Goal: Information Seeking & Learning: Learn about a topic

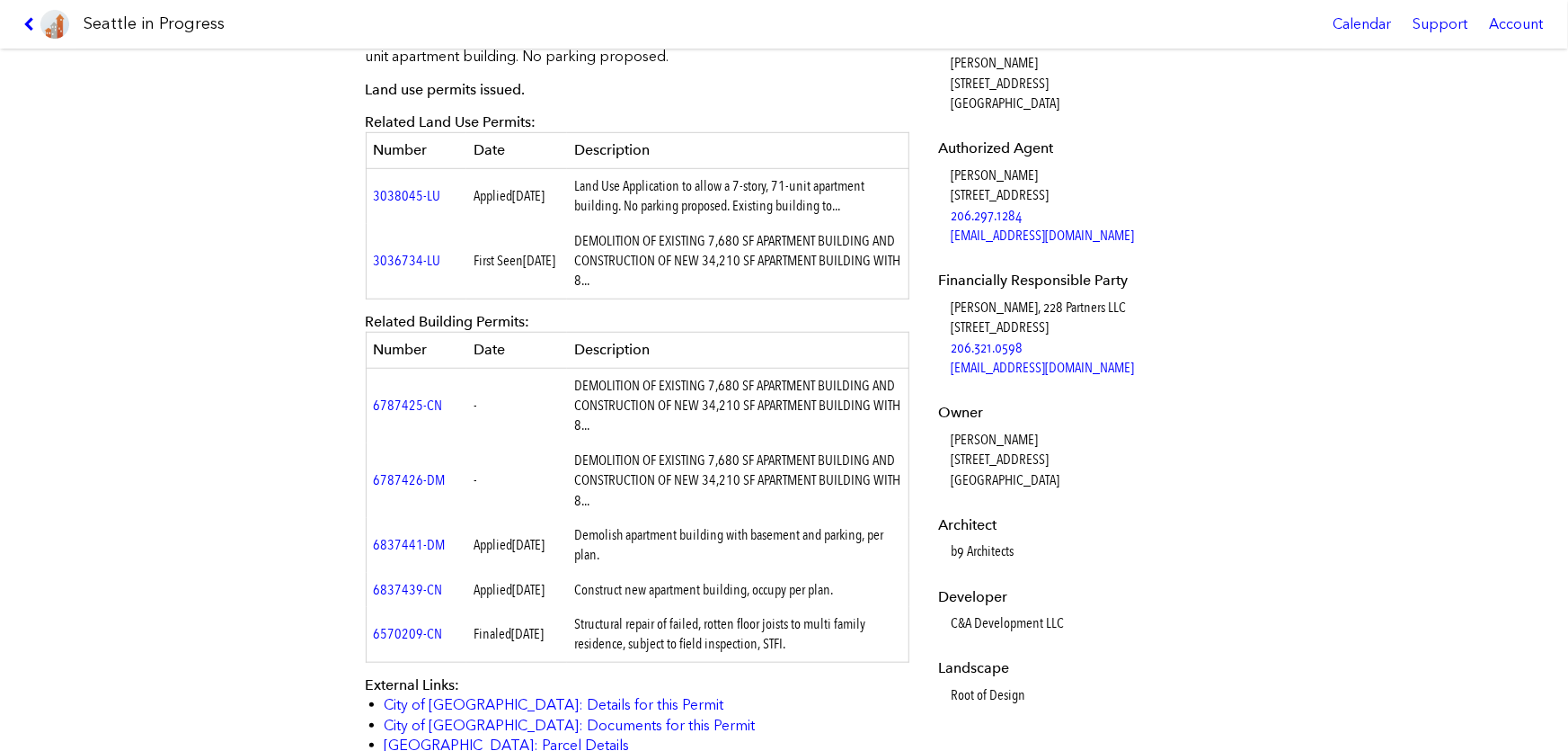
scroll to position [654, 0]
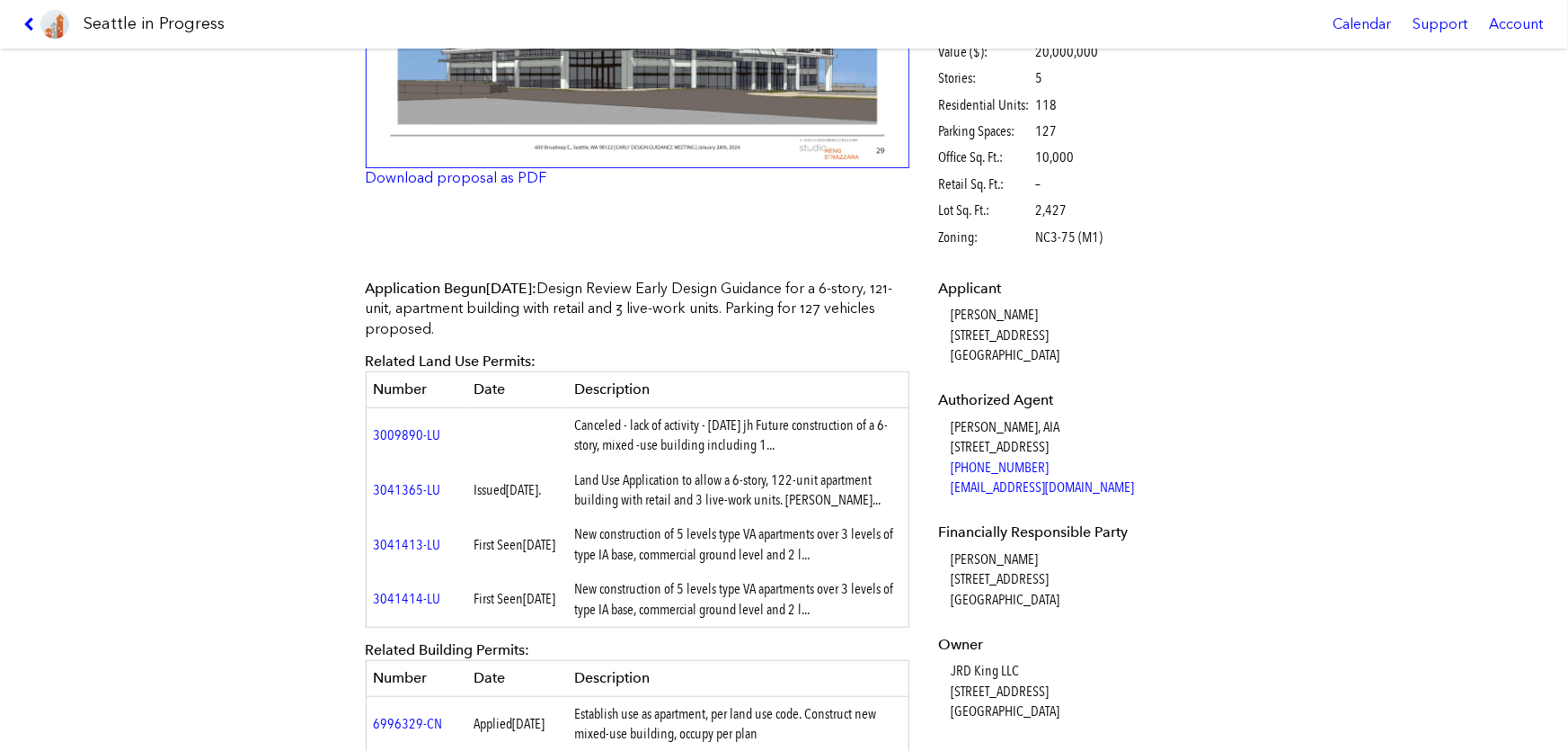
scroll to position [81, 0]
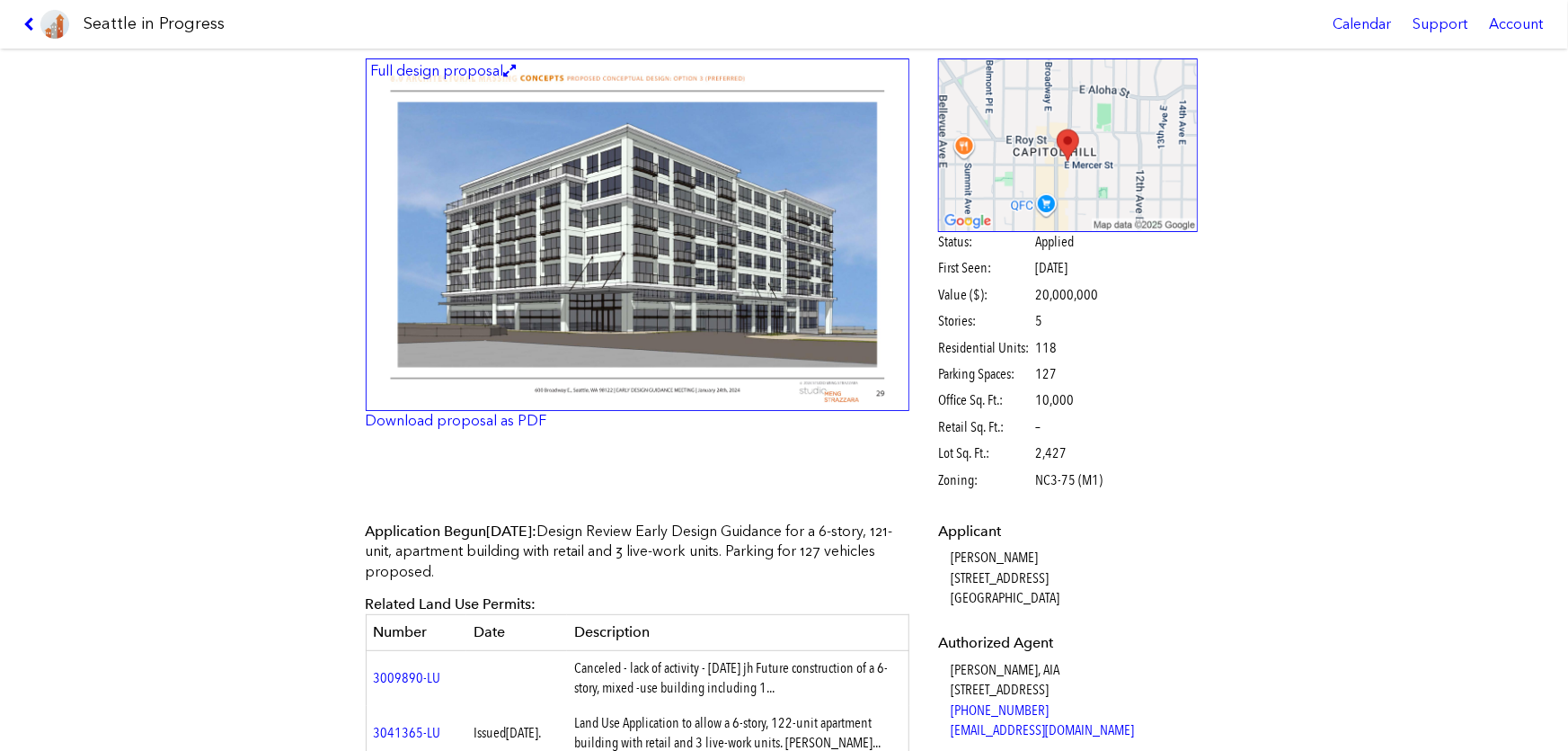
click at [531, 233] on img at bounding box center [638, 236] width 545 height 353
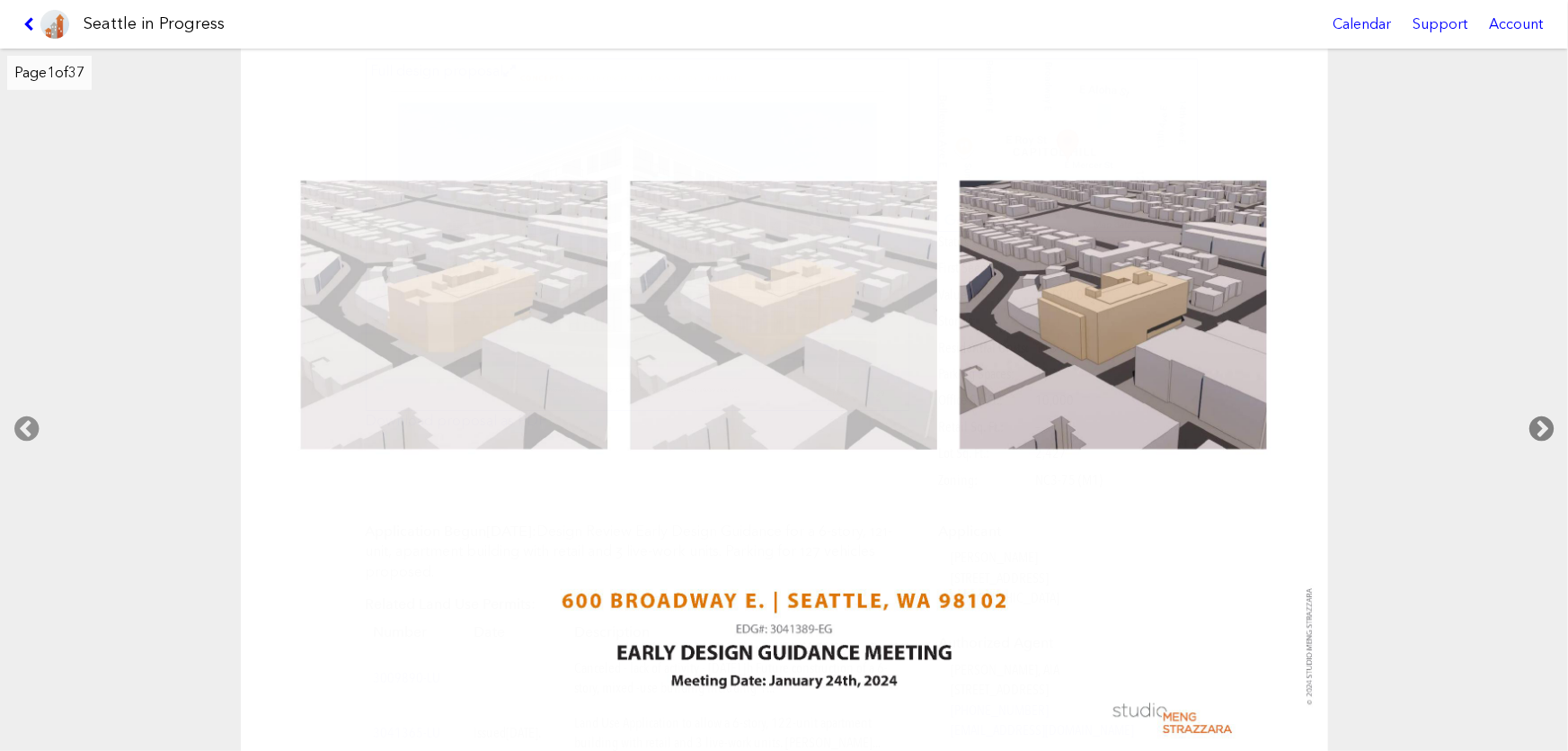
click at [1538, 423] on icon at bounding box center [1542, 429] width 53 height 58
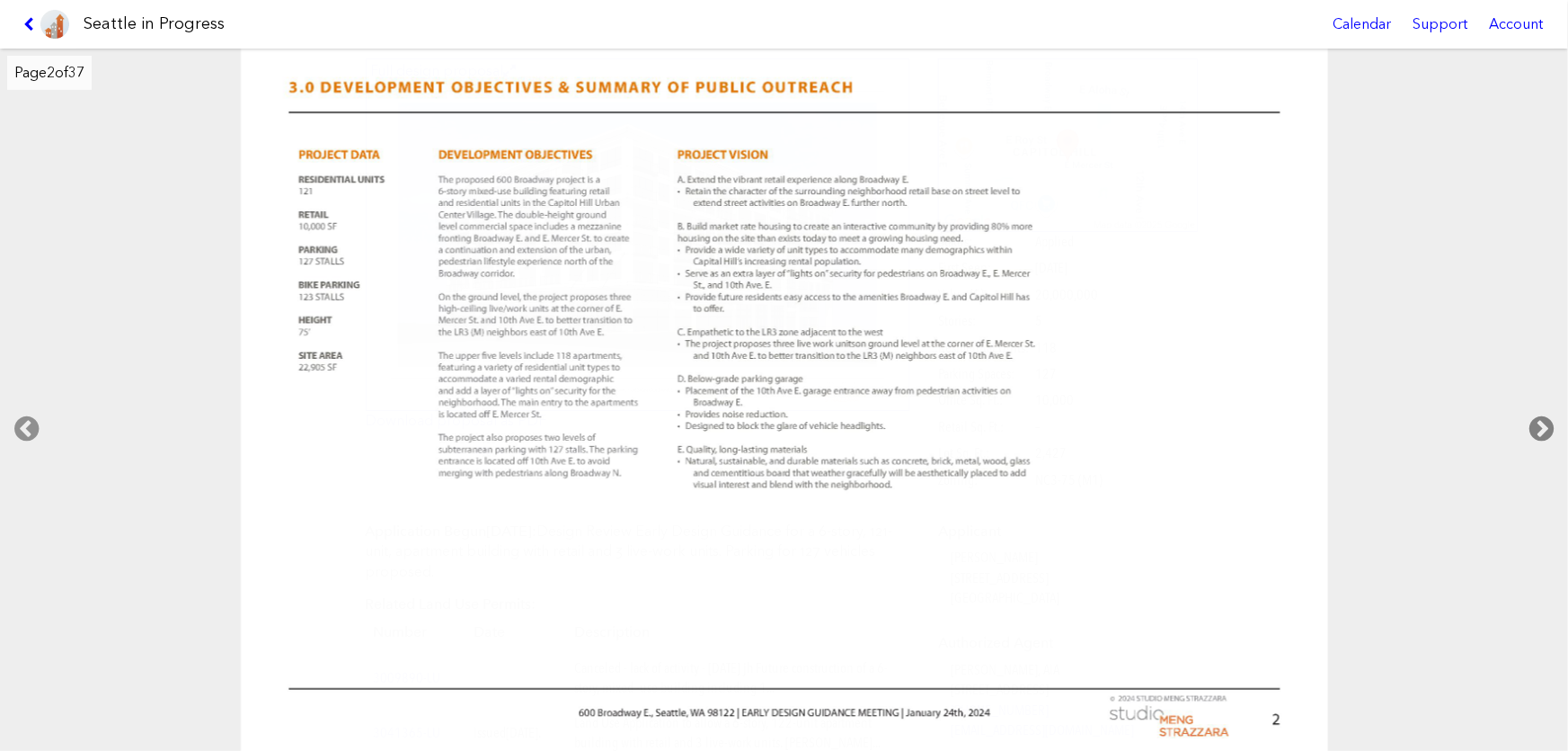
click at [1538, 423] on icon at bounding box center [1542, 429] width 53 height 58
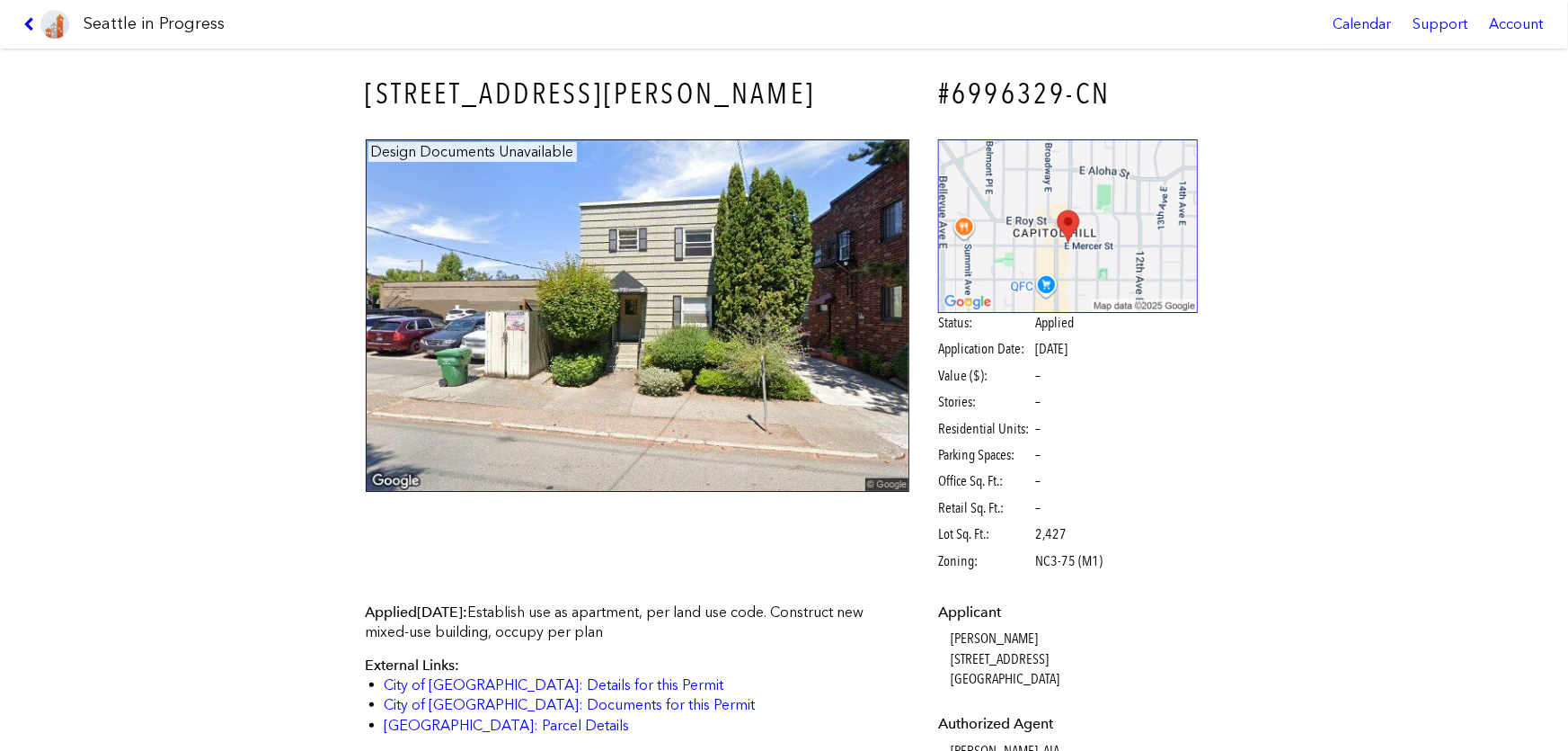
click at [1104, 258] on img at bounding box center [1067, 226] width 260 height 174
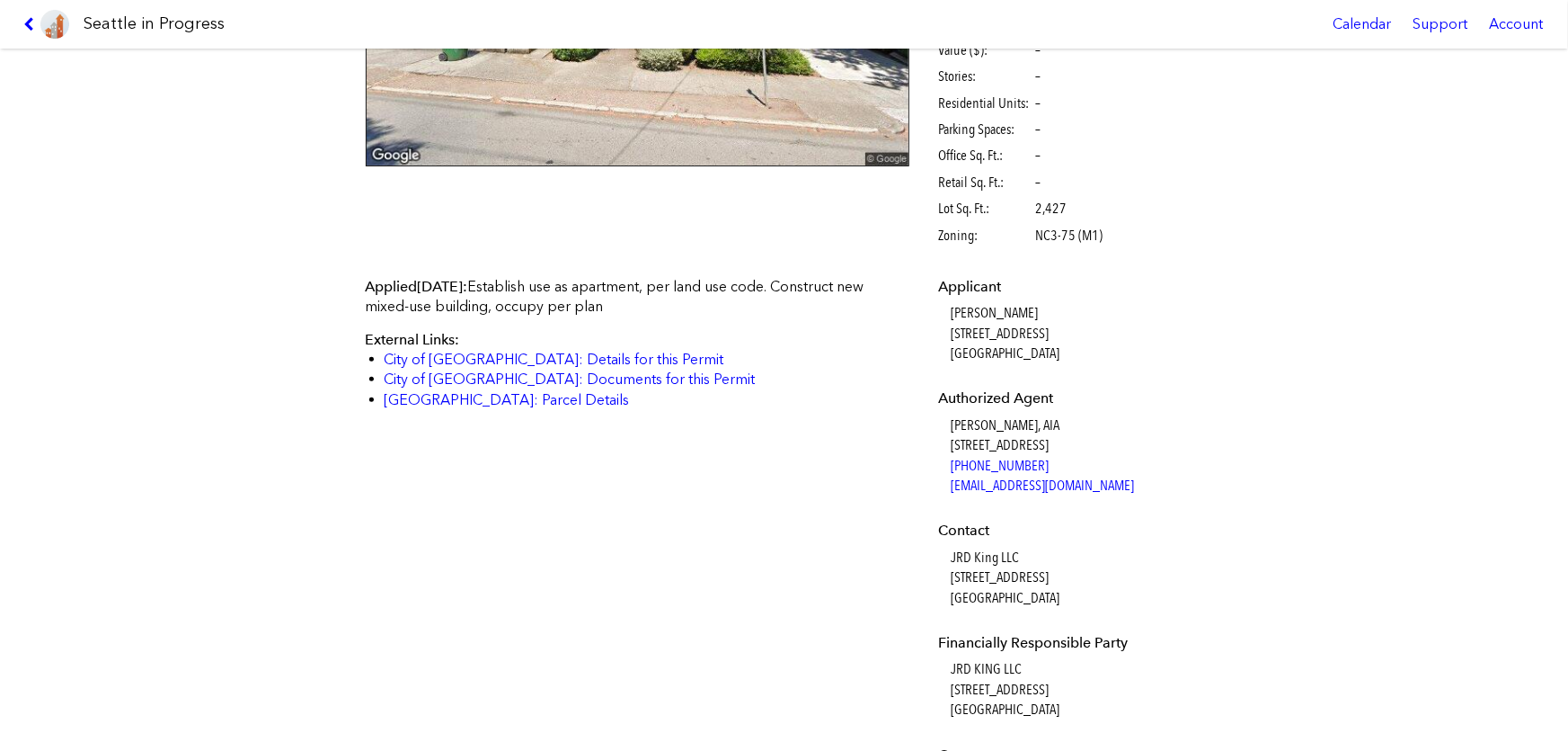
scroll to position [326, 0]
click at [590, 374] on link "City of [GEOGRAPHIC_DATA]: Documents for this Permit" at bounding box center [570, 378] width 371 height 17
